Goal: Feedback & Contribution: Submit feedback/report problem

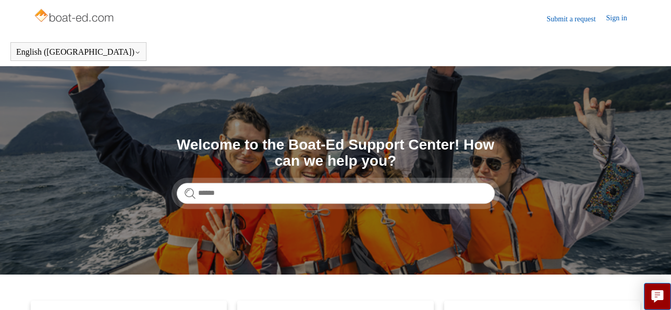
click at [572, 20] on link "Submit a request" at bounding box center [575, 19] width 59 height 11
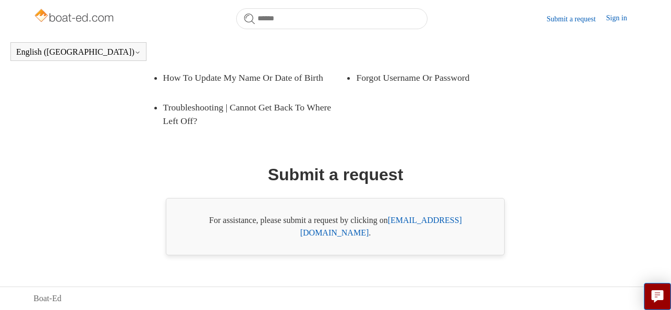
scroll to position [239, 0]
click at [437, 237] on link "[EMAIL_ADDRESS][DOMAIN_NAME]" at bounding box center [381, 226] width 162 height 21
click at [428, 237] on link "[EMAIL_ADDRESS][DOMAIN_NAME]" at bounding box center [381, 226] width 162 height 21
click at [432, 237] on link "[EMAIL_ADDRESS][DOMAIN_NAME]" at bounding box center [381, 226] width 162 height 21
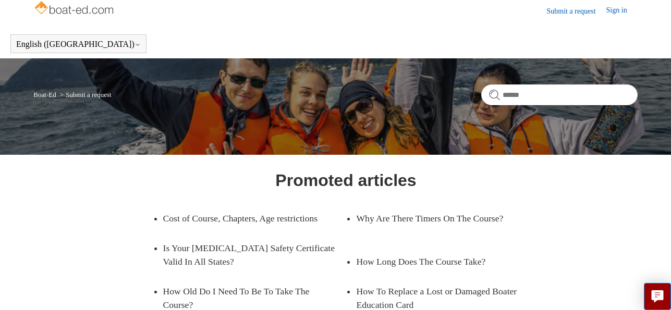
scroll to position [0, 0]
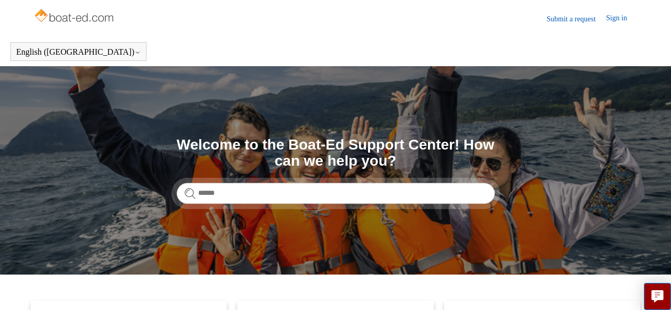
click at [562, 20] on link "Submit a request" at bounding box center [575, 19] width 59 height 11
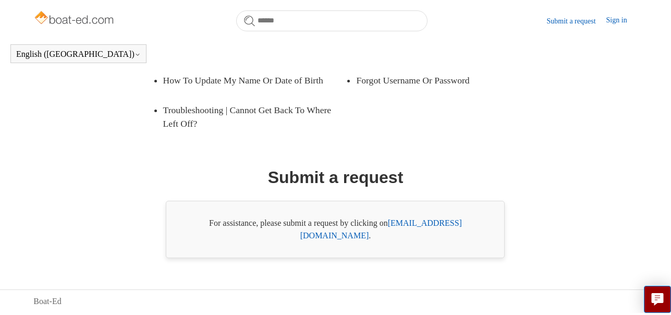
scroll to position [246, 0]
